Goal: Use online tool/utility

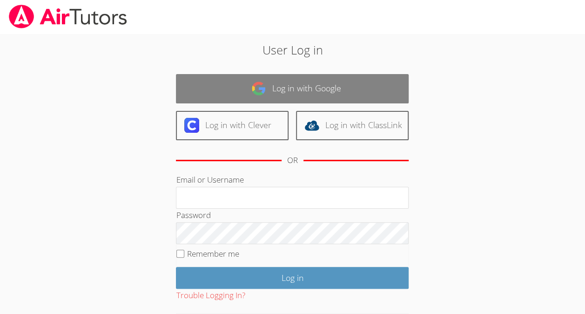
click at [287, 84] on link "Log in with Google" at bounding box center [292, 88] width 233 height 29
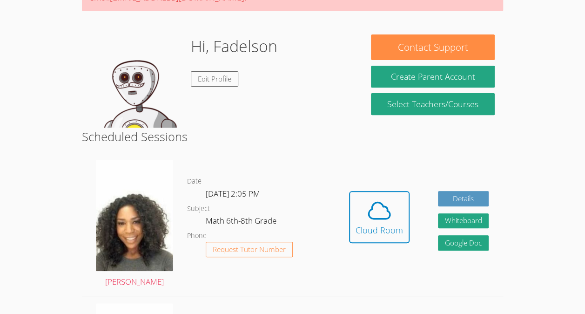
scroll to position [127, 0]
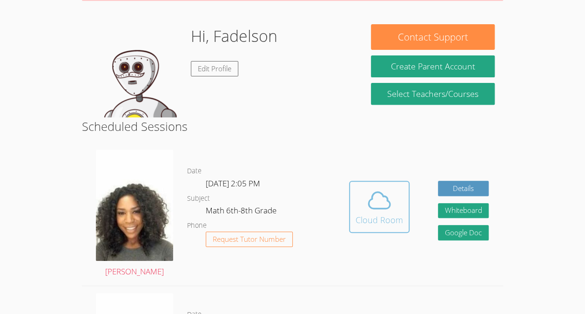
click at [363, 213] on div "Cloud Room" at bounding box center [379, 219] width 47 height 13
